Goal: Find specific page/section: Find specific page/section

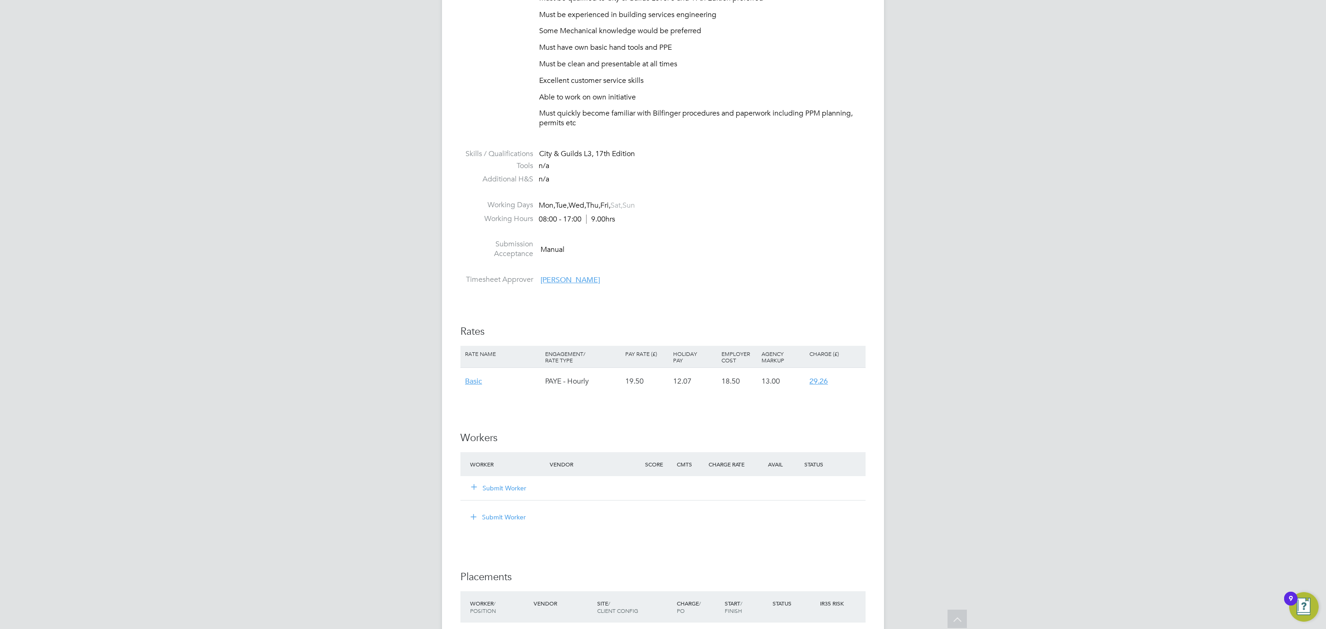
scroll to position [759, 0]
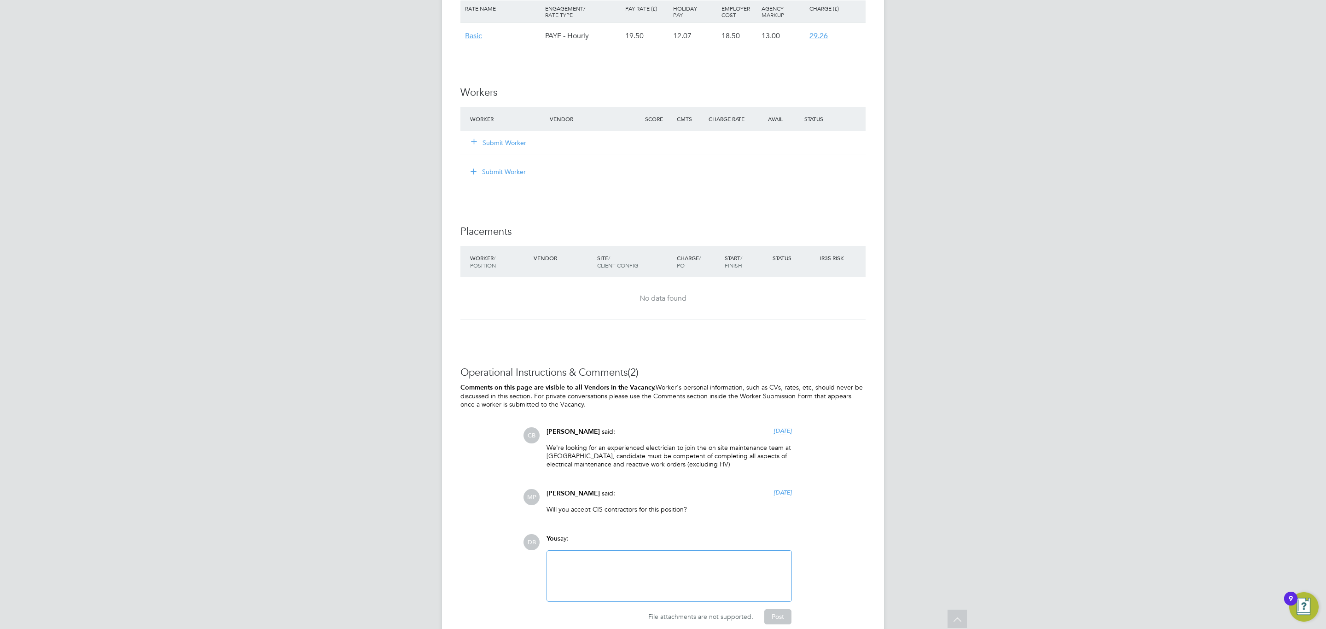
click at [525, 495] on span "MP" at bounding box center [531, 497] width 16 height 16
click at [602, 496] on span "said:" at bounding box center [608, 493] width 13 height 8
